Goal: Check status: Check status

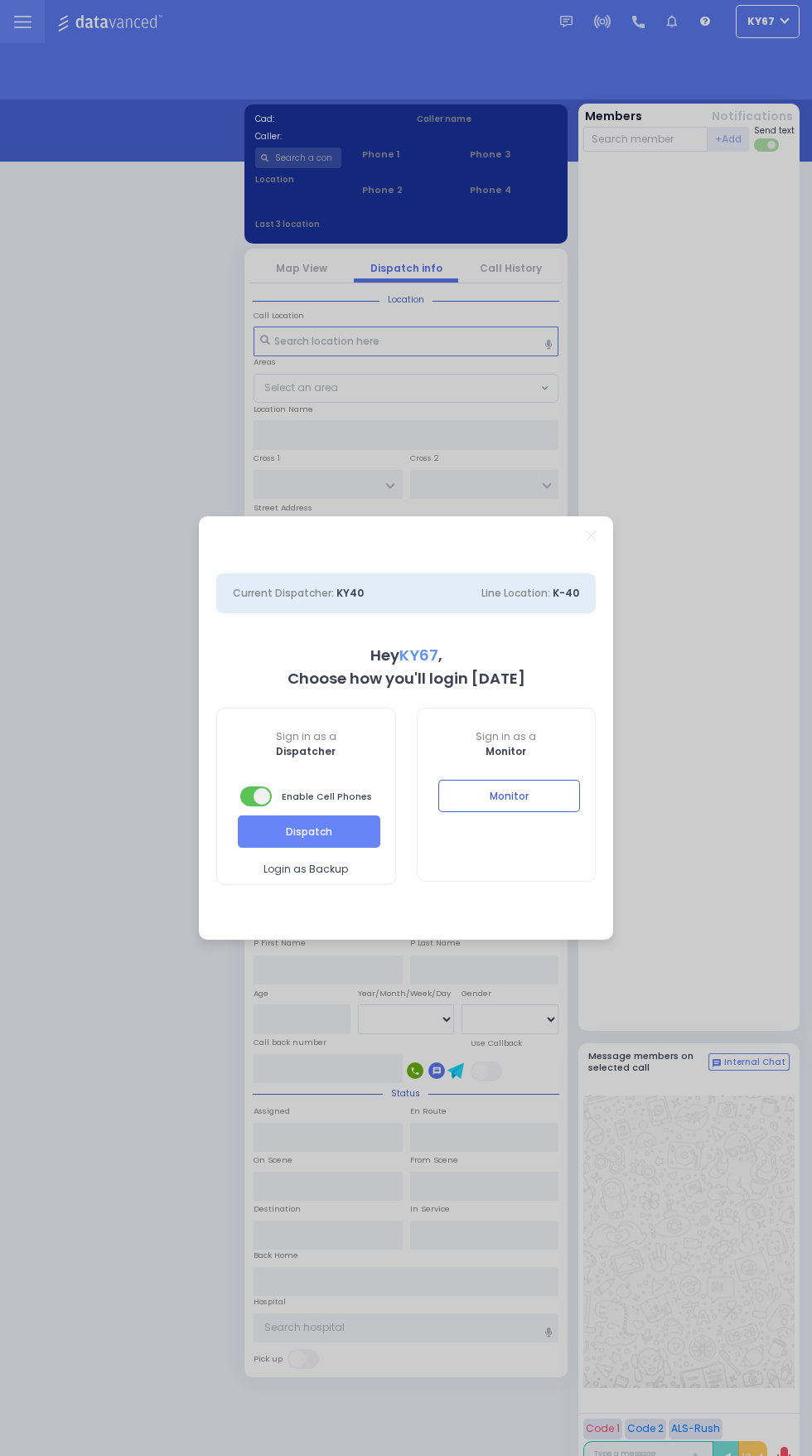
select select "9"
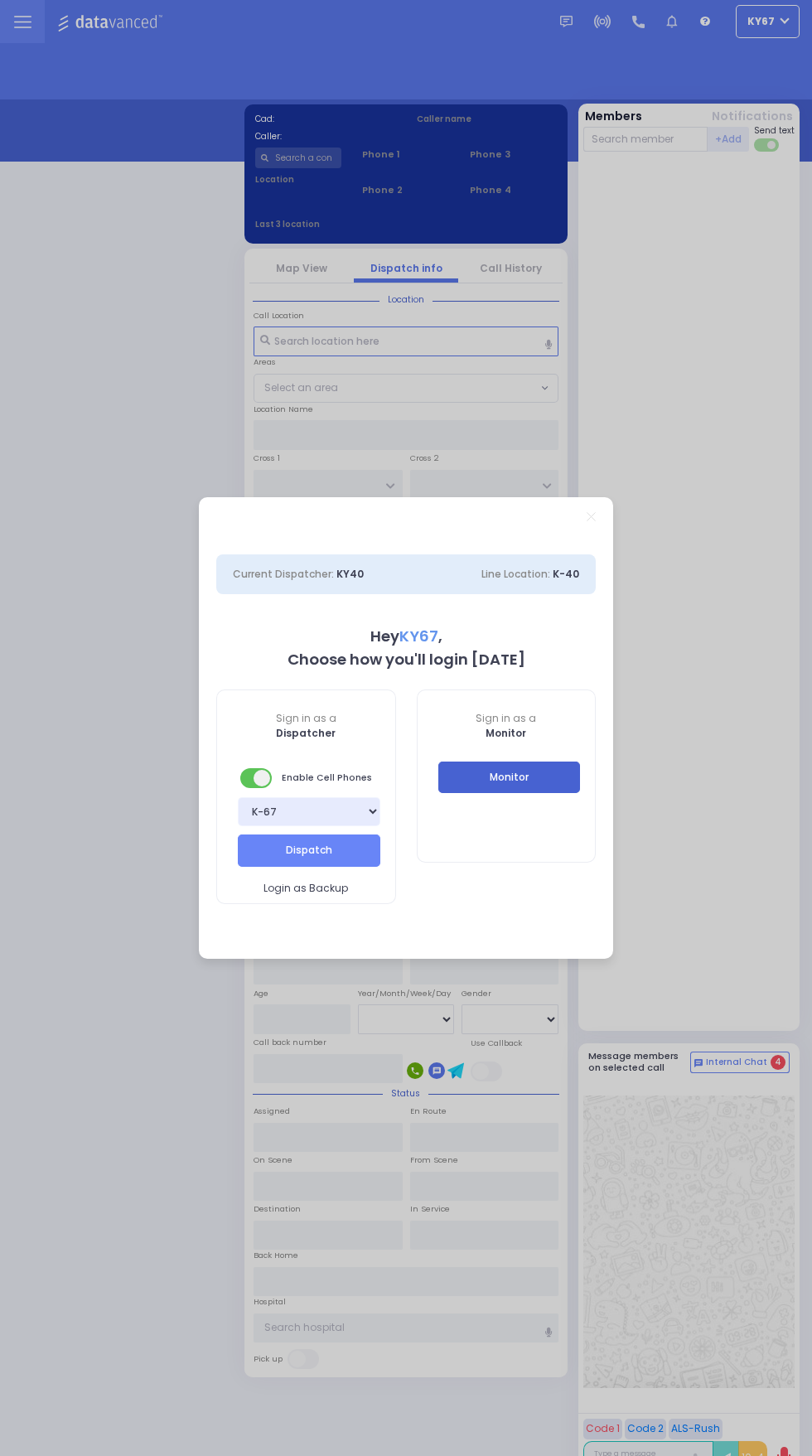
click at [514, 785] on button "Monitor" at bounding box center [509, 777] width 143 height 32
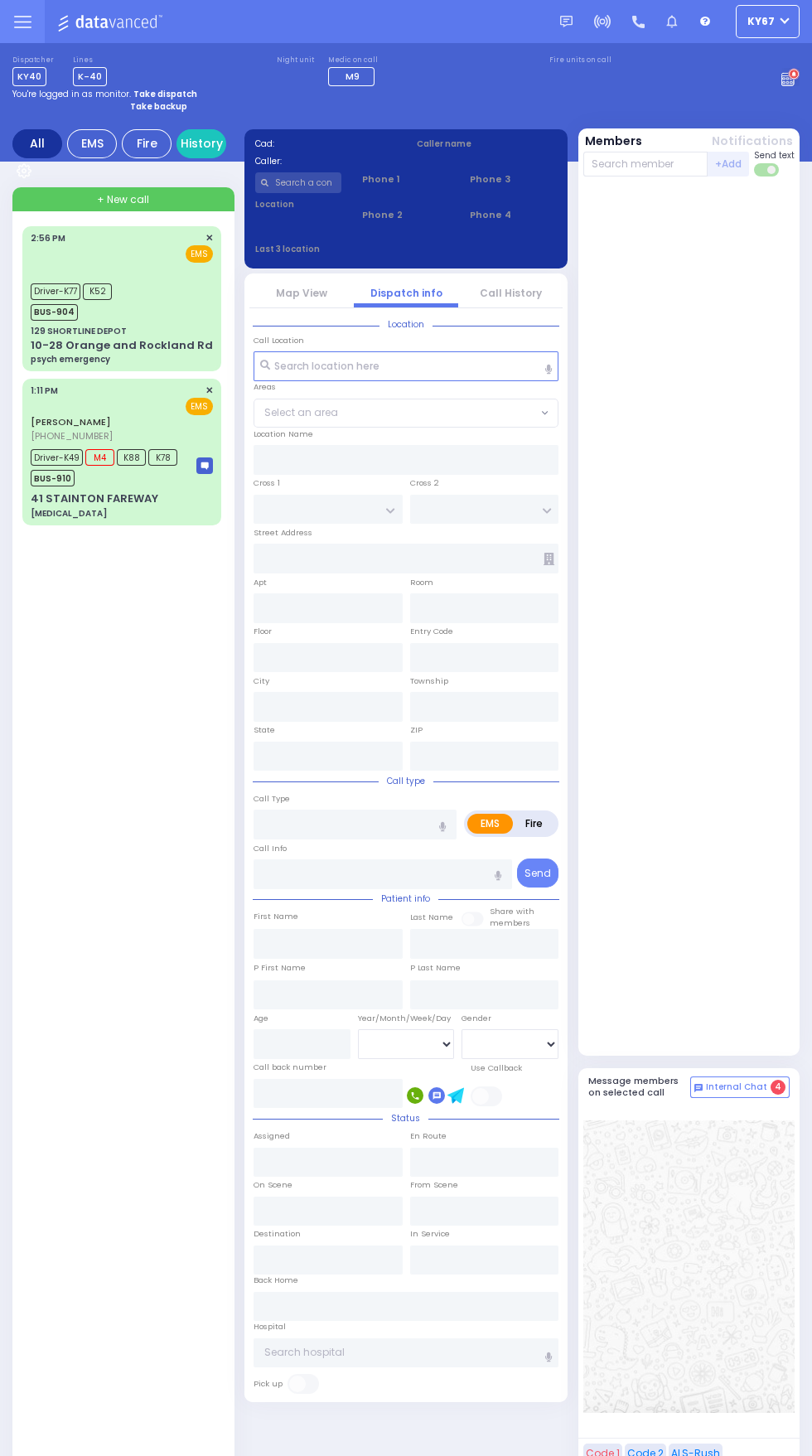
click at [67, 22] on img at bounding box center [112, 22] width 110 height 21
click at [66, 22] on img at bounding box center [112, 22] width 110 height 21
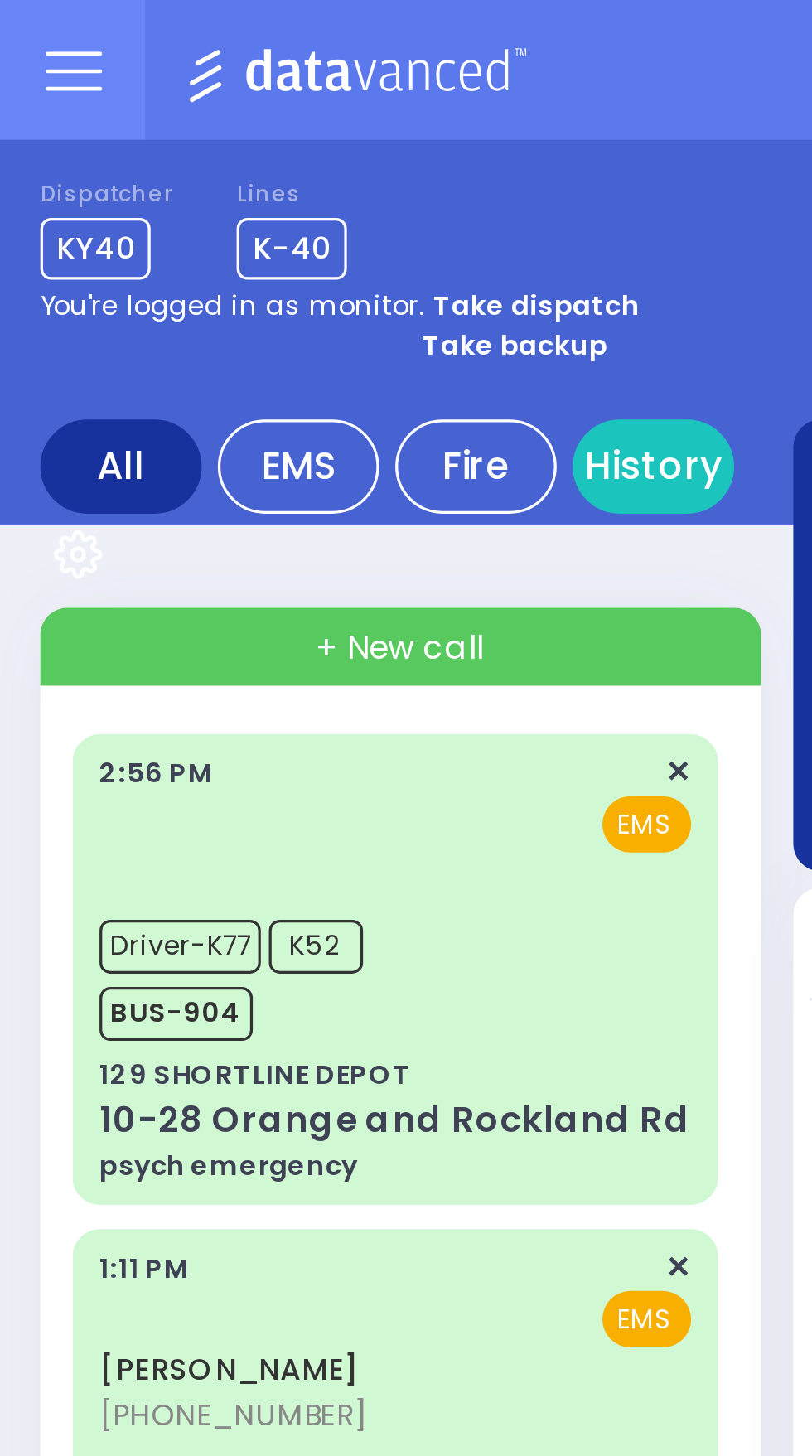
click at [20, 22] on icon at bounding box center [22, 22] width 17 height 0
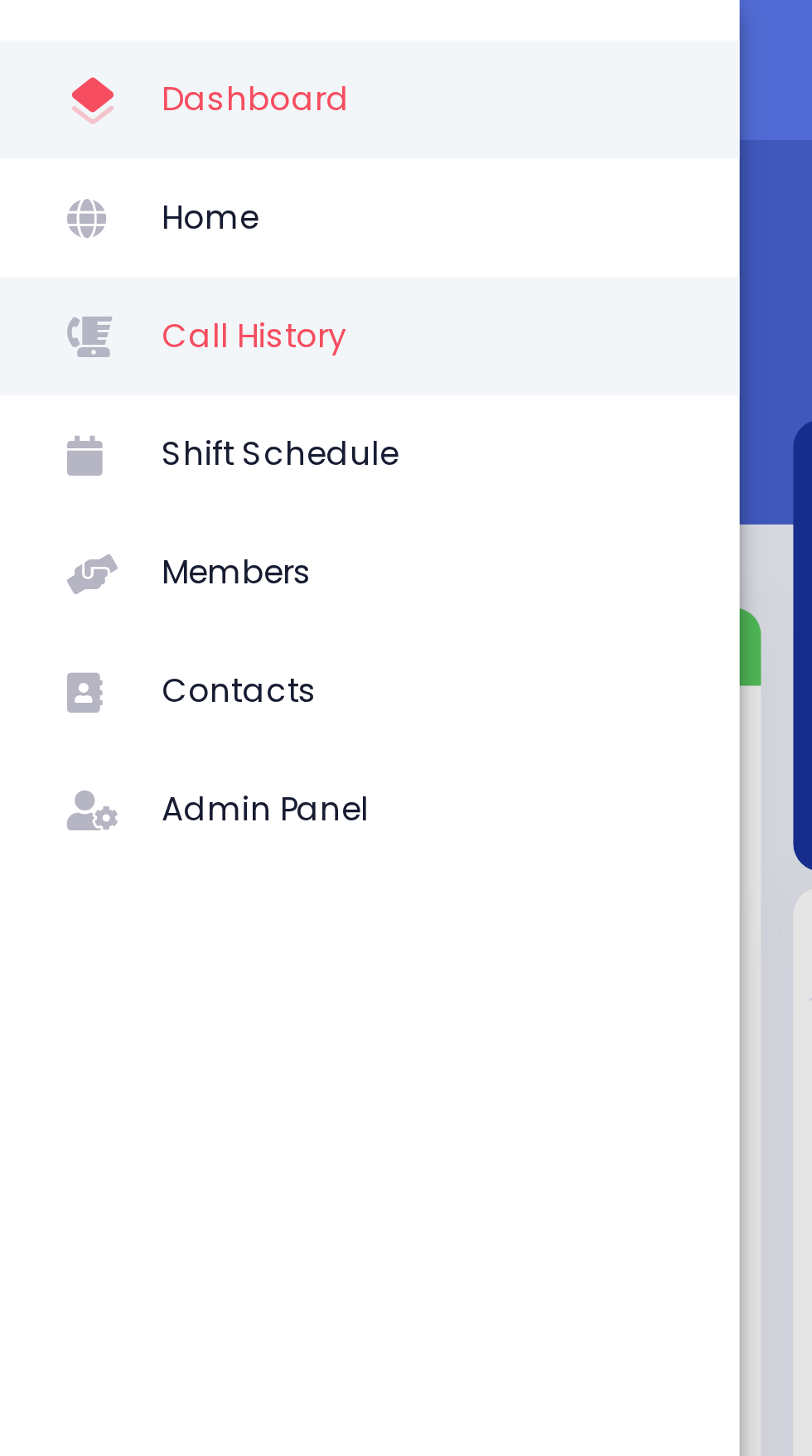
click at [118, 98] on span "Call History" at bounding box center [129, 103] width 158 height 22
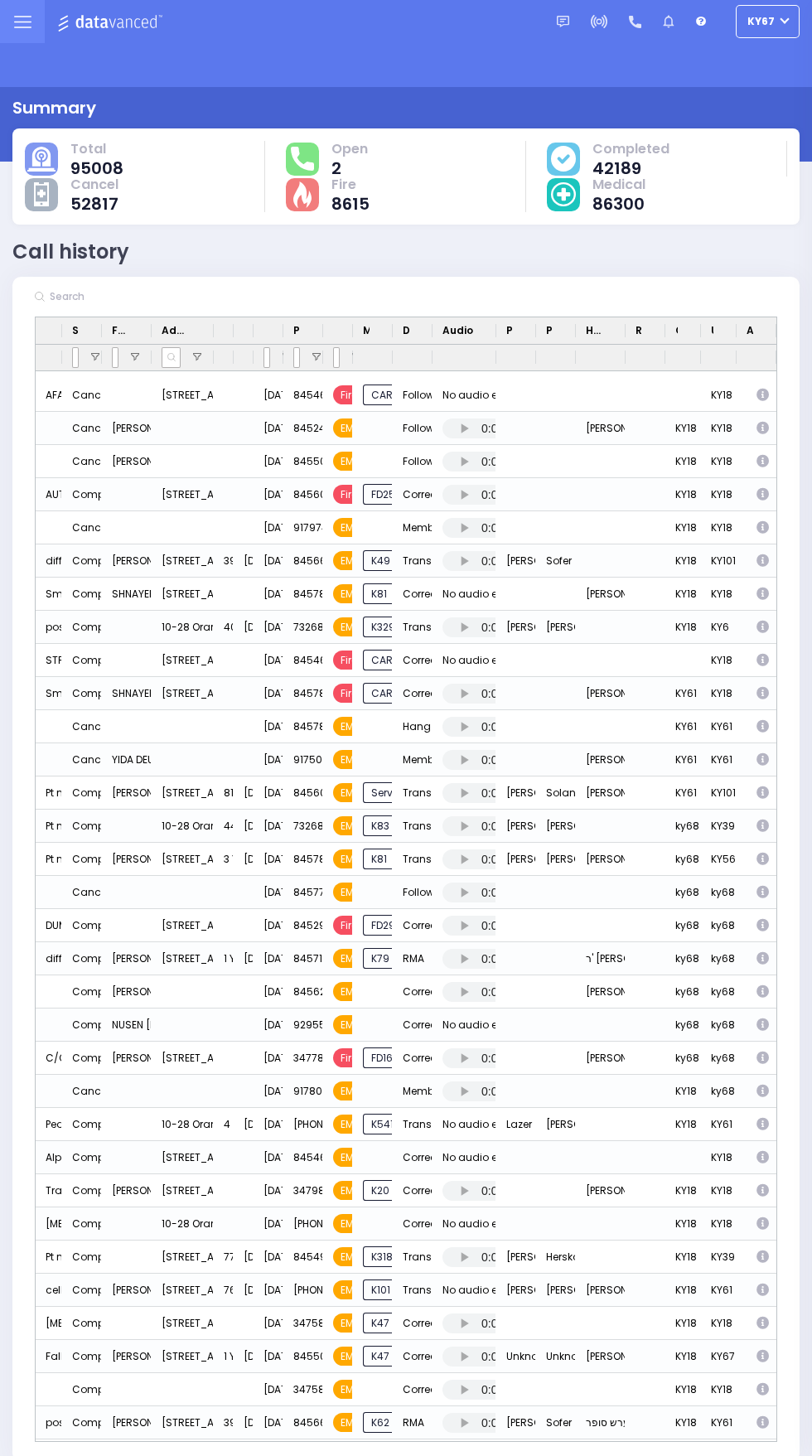
scroll to position [12778, 0]
